Goal: Task Accomplishment & Management: Manage account settings

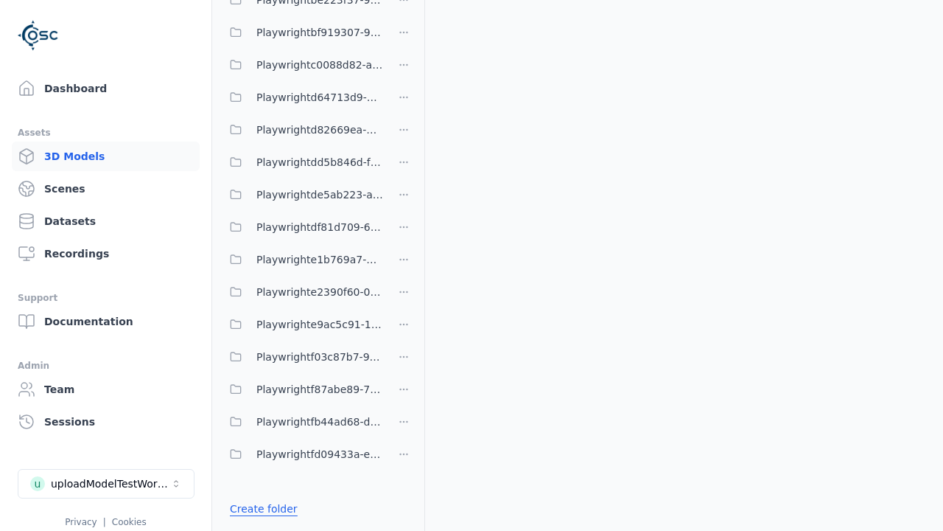
click at [259, 508] on link "Create folder" at bounding box center [264, 508] width 68 height 15
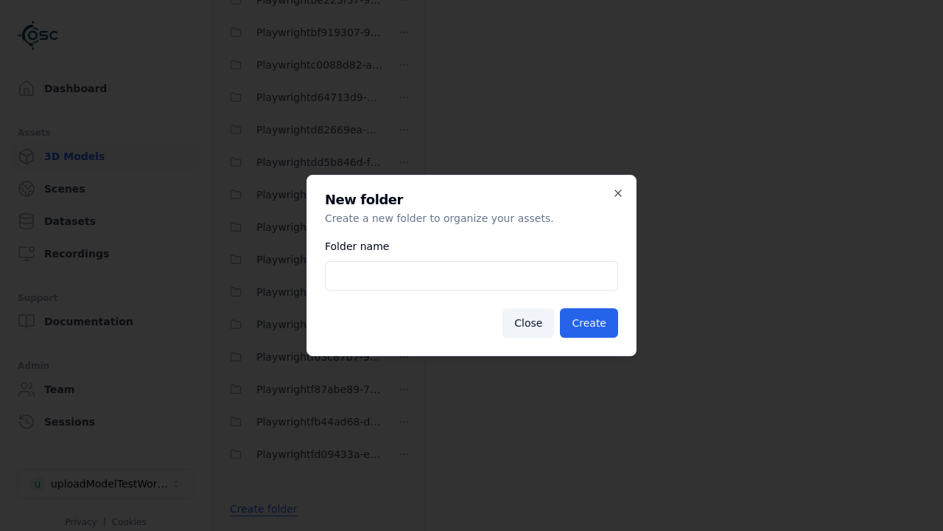
type input "**********"
click at [591, 323] on button "Create" at bounding box center [589, 322] width 58 height 29
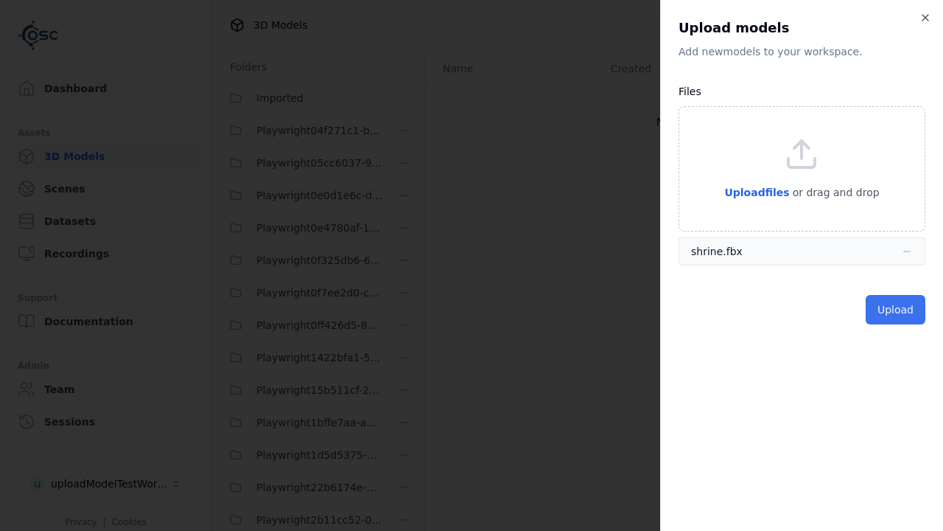
click at [897, 310] on button "Upload" at bounding box center [896, 309] width 60 height 29
